Goal: Task Accomplishment & Management: Manage account settings

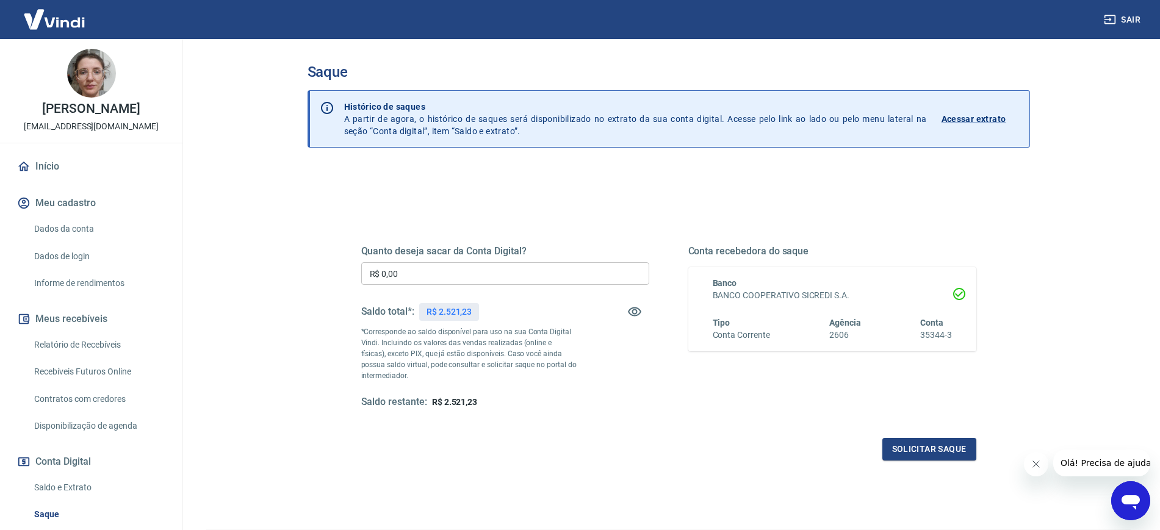
click at [543, 272] on input "R$ 0,00" at bounding box center [505, 273] width 288 height 23
type input "R$ 1.150,00"
click at [911, 445] on button "Solicitar saque" at bounding box center [929, 449] width 94 height 23
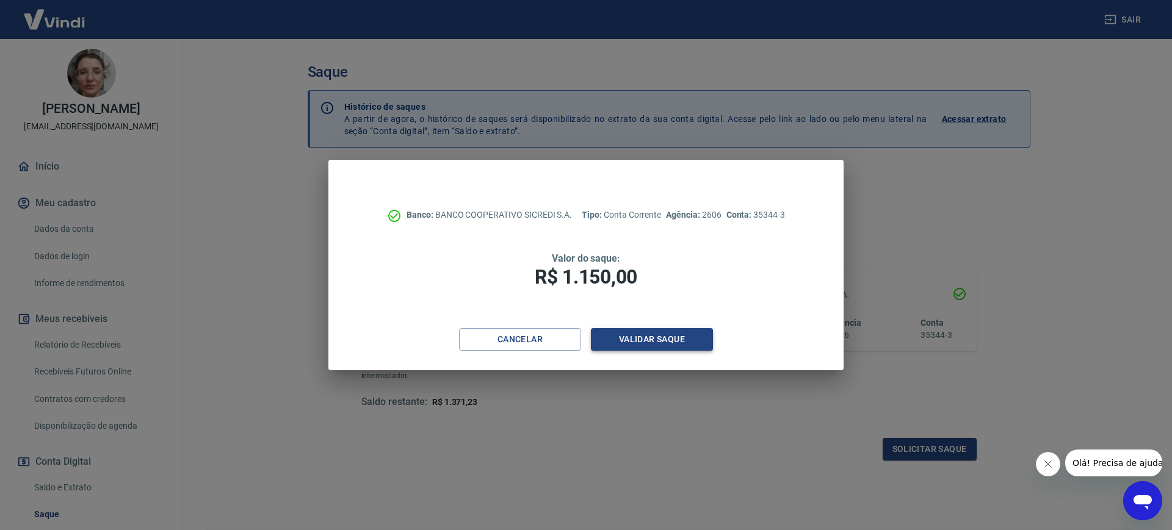
click at [676, 342] on button "Validar saque" at bounding box center [652, 339] width 122 height 23
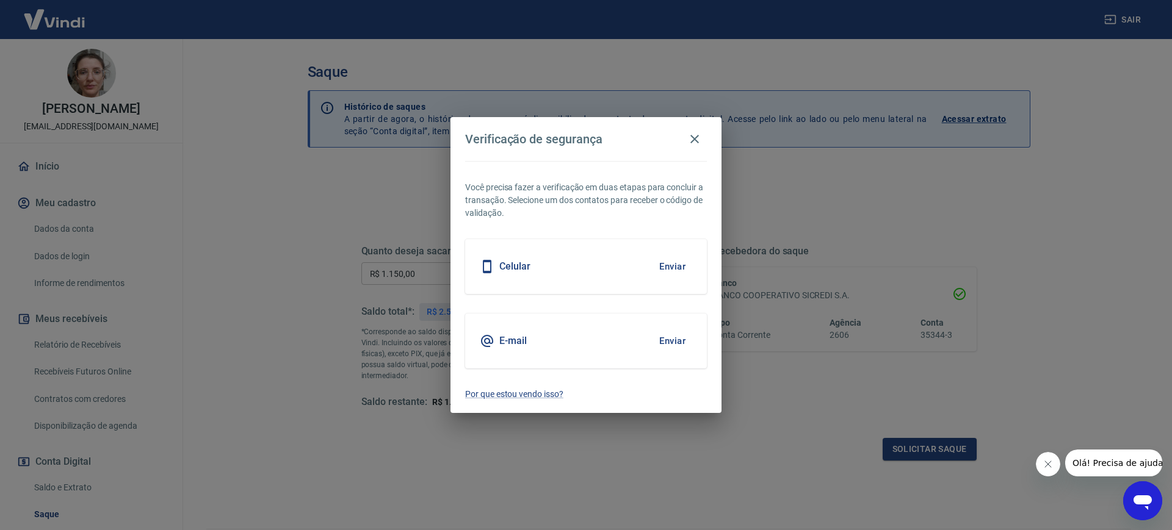
click at [677, 268] on button "Enviar" at bounding box center [672, 267] width 40 height 26
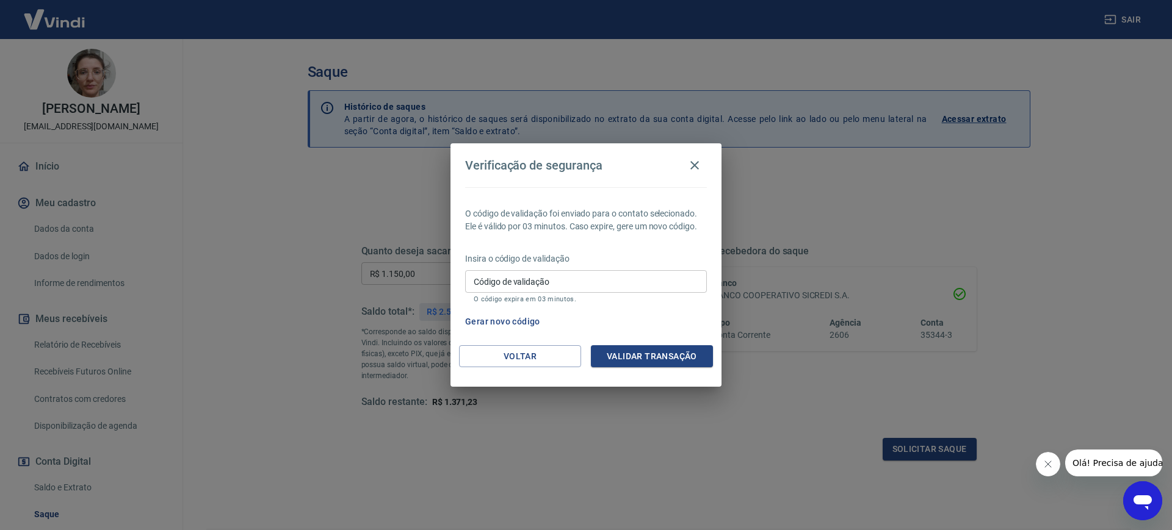
click at [514, 322] on button "Gerar novo código" at bounding box center [502, 322] width 85 height 23
click at [555, 348] on button "Voltar" at bounding box center [520, 356] width 122 height 23
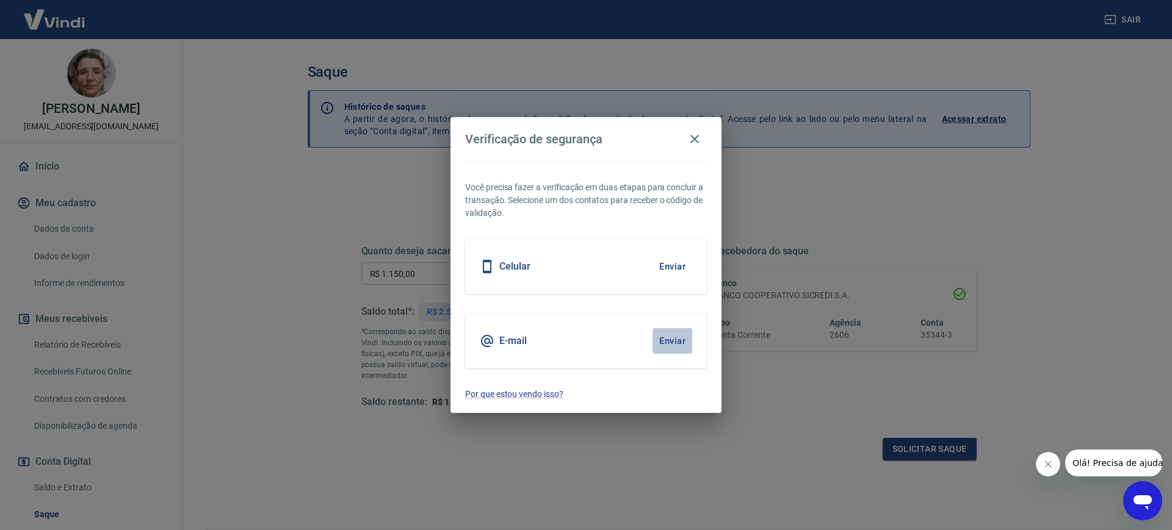
click at [668, 342] on button "Enviar" at bounding box center [672, 341] width 40 height 26
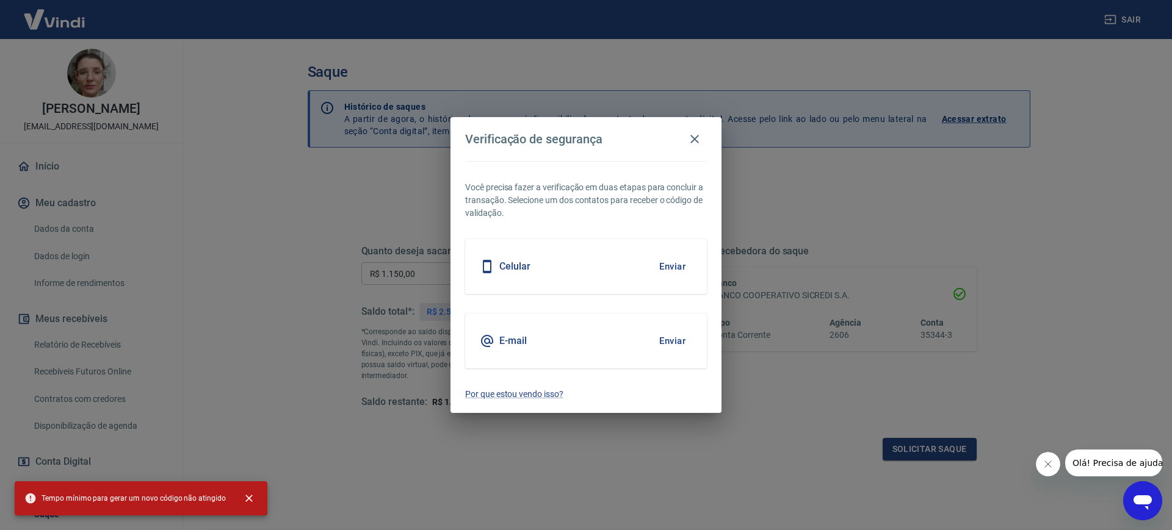
click at [680, 344] on button "Enviar" at bounding box center [672, 341] width 40 height 26
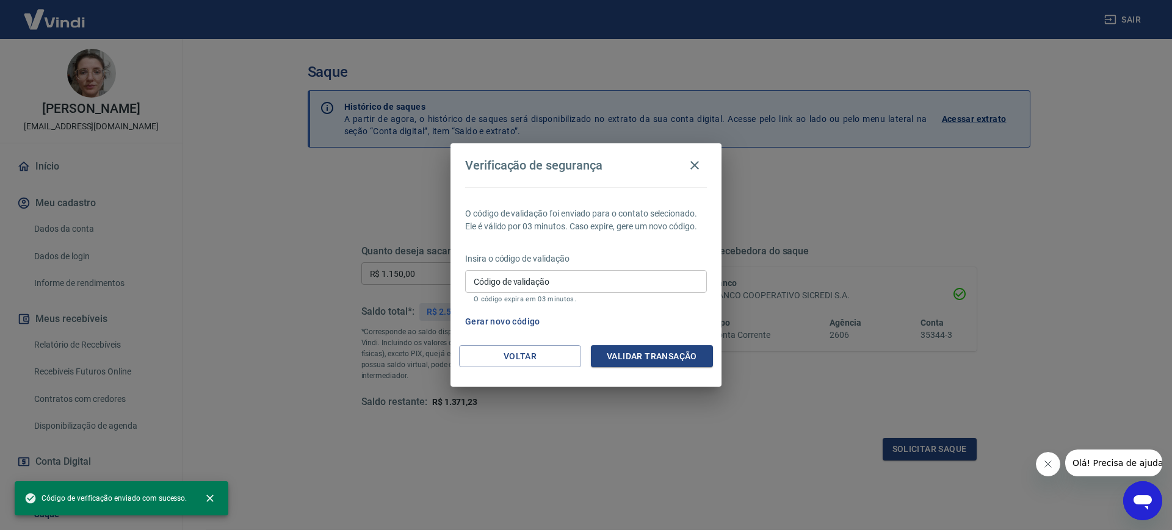
click at [547, 290] on input "Código de validação" at bounding box center [586, 281] width 242 height 23
click at [547, 284] on input "Código de validação" at bounding box center [586, 281] width 242 height 23
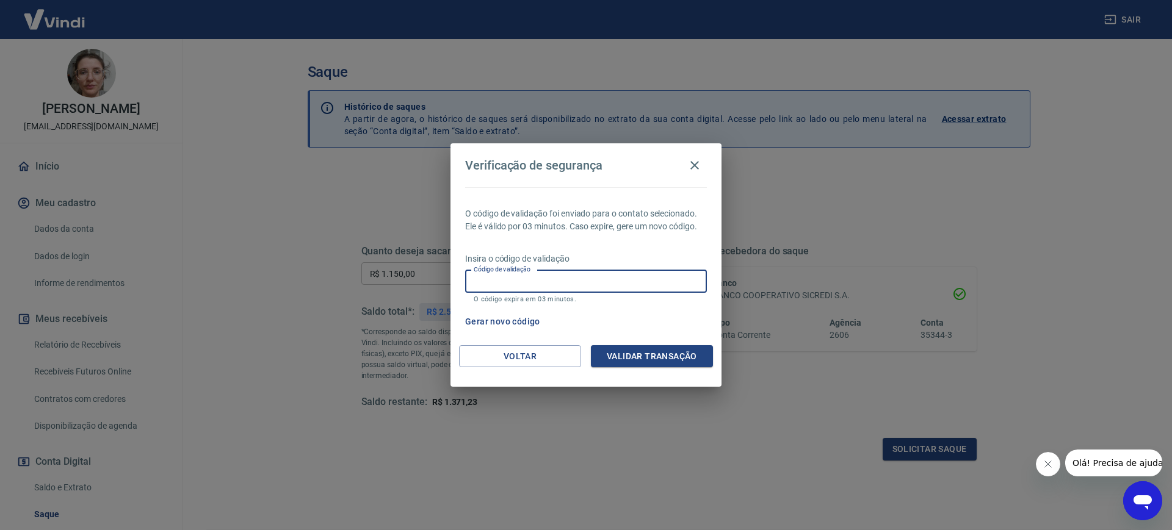
paste input "703743"
type input "703743"
click at [676, 350] on button "Validar transação" at bounding box center [652, 356] width 122 height 23
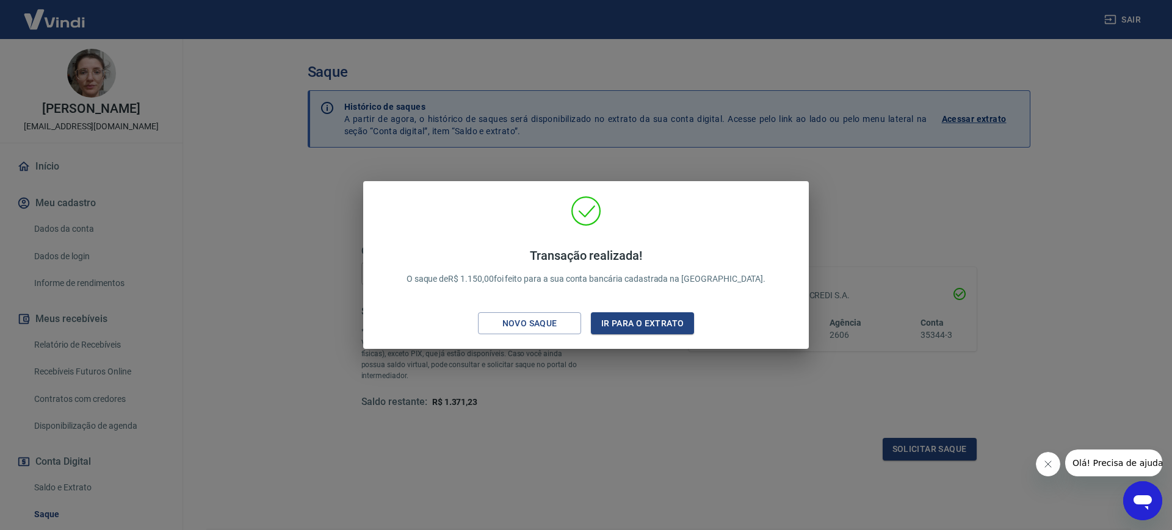
click at [662, 336] on div "Transação realizada! O saque de R$ 1.150,00 foi feito para a sua conta bancária…" at bounding box center [586, 268] width 426 height 144
click at [661, 327] on button "Ir para o extrato" at bounding box center [642, 323] width 103 height 23
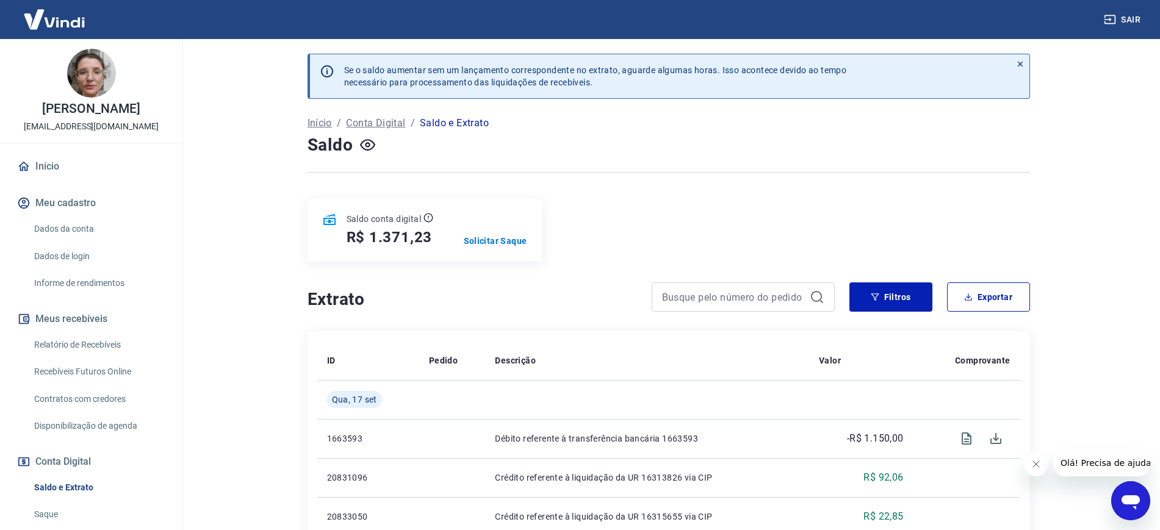
drag, startPoint x: 59, startPoint y: 157, endPoint x: 107, endPoint y: 154, distance: 48.9
click at [59, 157] on link "Início" at bounding box center [91, 166] width 153 height 27
